Goal: Task Accomplishment & Management: Use online tool/utility

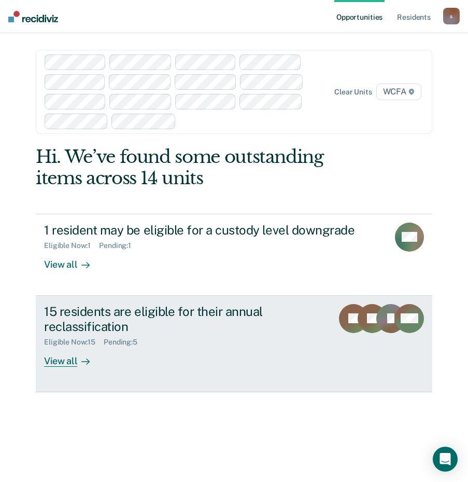
click at [57, 361] on div "View all" at bounding box center [73, 357] width 58 height 20
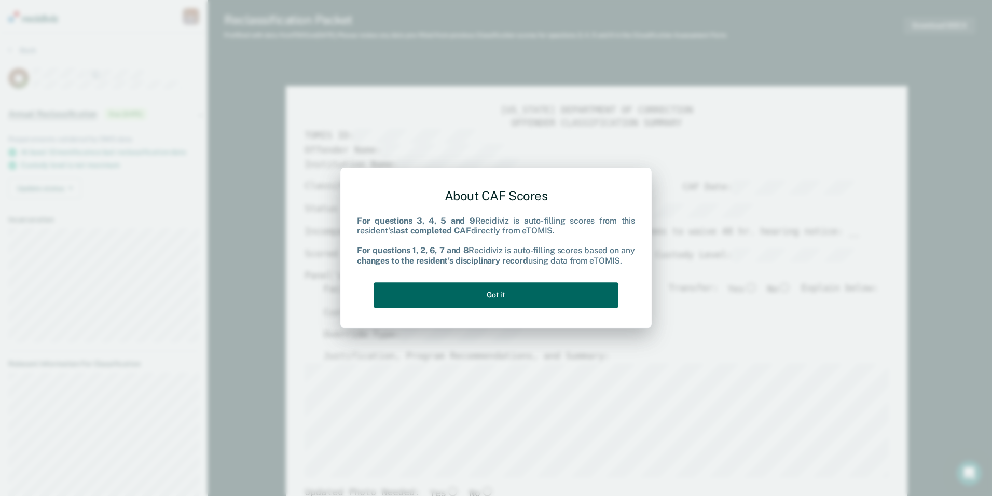
click at [476, 298] on button "Got it" at bounding box center [495, 294] width 245 height 25
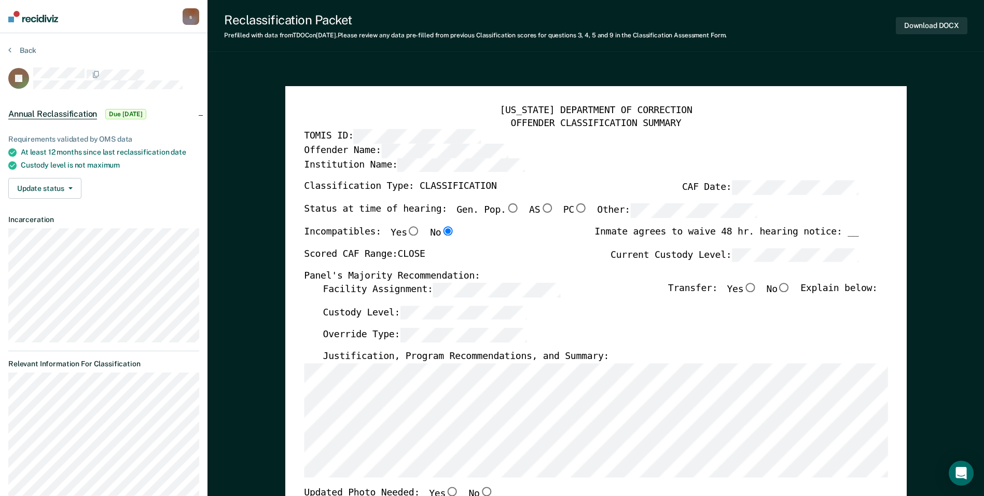
type textarea "x"
